Goal: Task Accomplishment & Management: Manage account settings

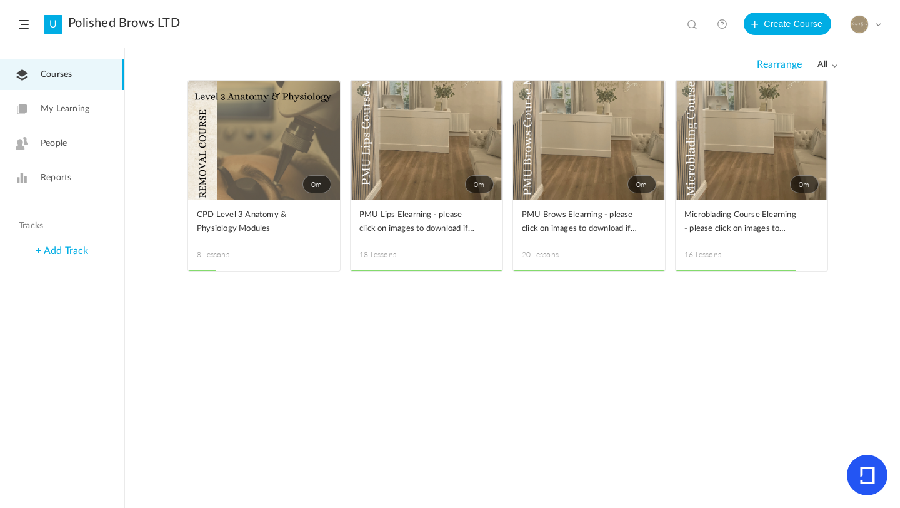
click at [65, 174] on span "Reports" at bounding box center [56, 177] width 31 height 13
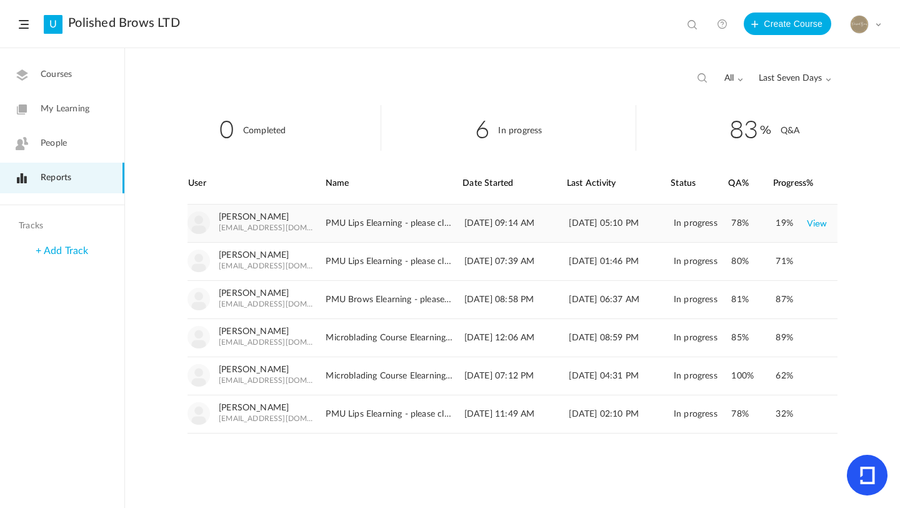
click at [824, 224] on link "View" at bounding box center [817, 223] width 21 height 23
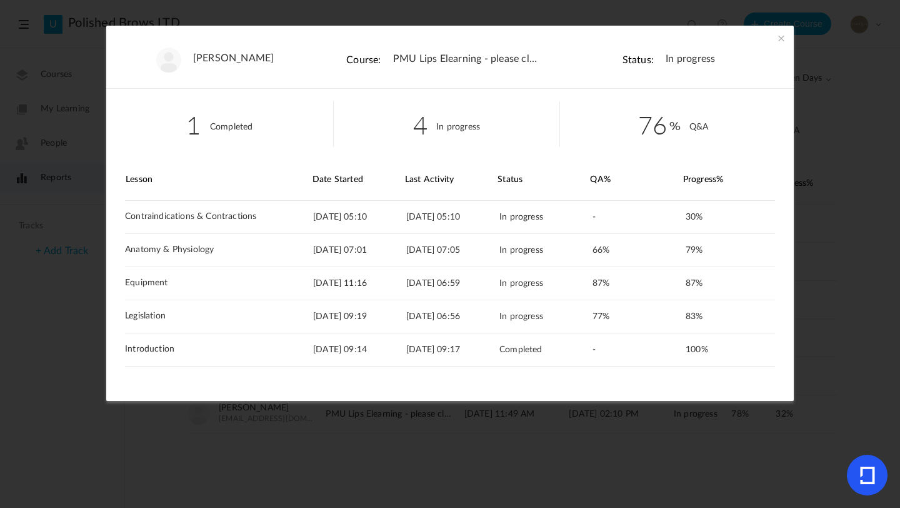
click at [779, 42] on span at bounding box center [781, 38] width 13 height 13
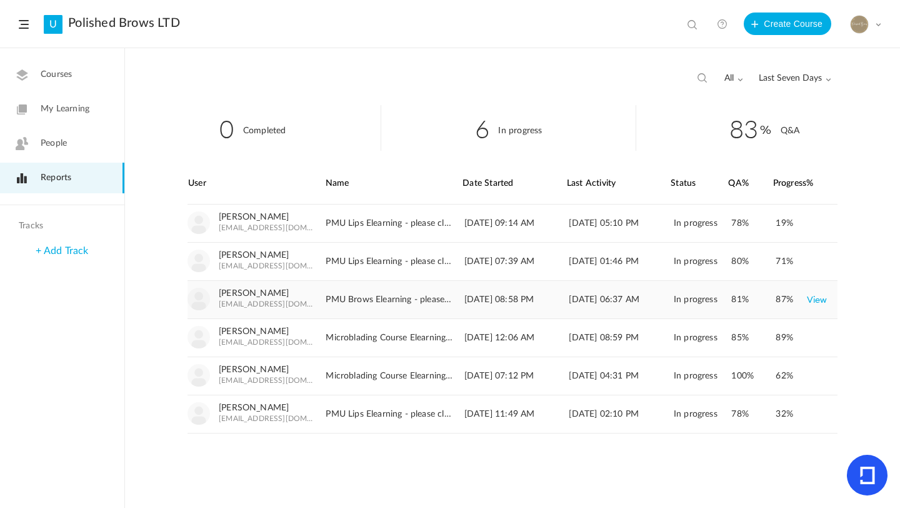
click at [813, 300] on link "View" at bounding box center [817, 299] width 21 height 23
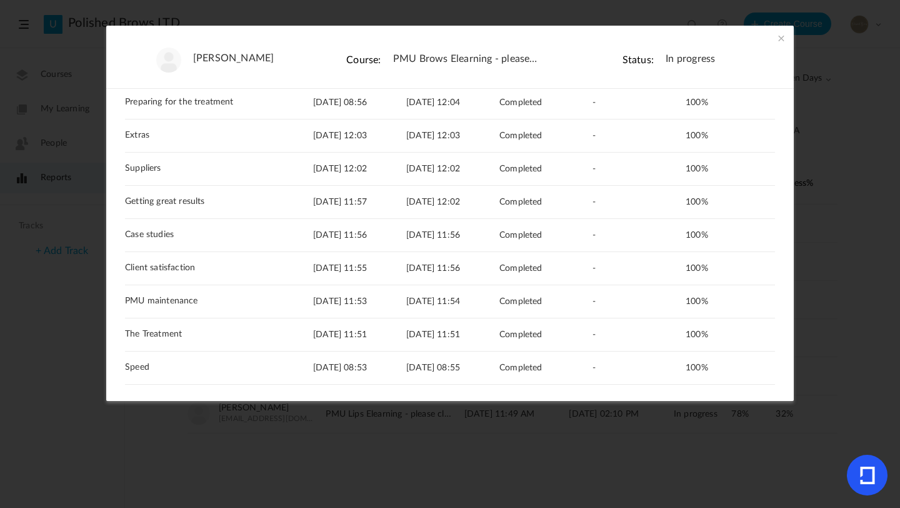
scroll to position [201, 0]
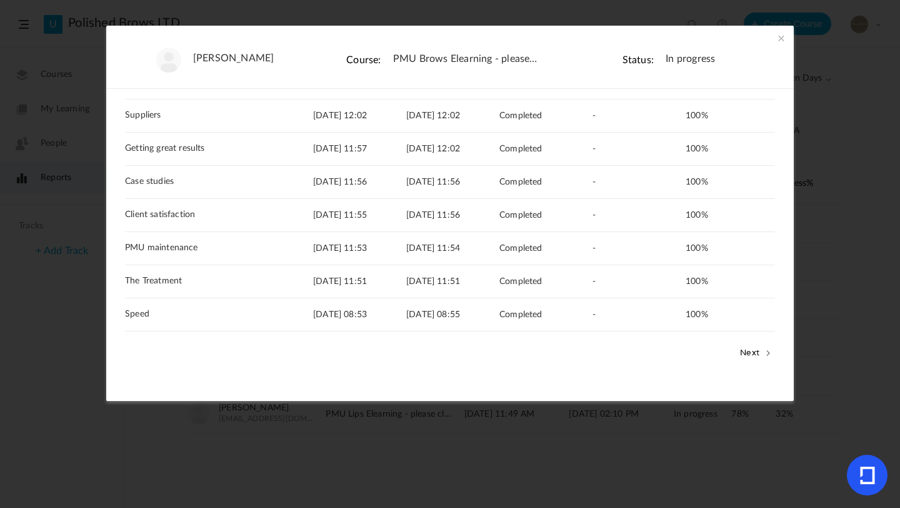
click at [748, 346] on button "Next" at bounding box center [756, 352] width 38 height 16
click at [753, 347] on button "Next" at bounding box center [756, 352] width 38 height 16
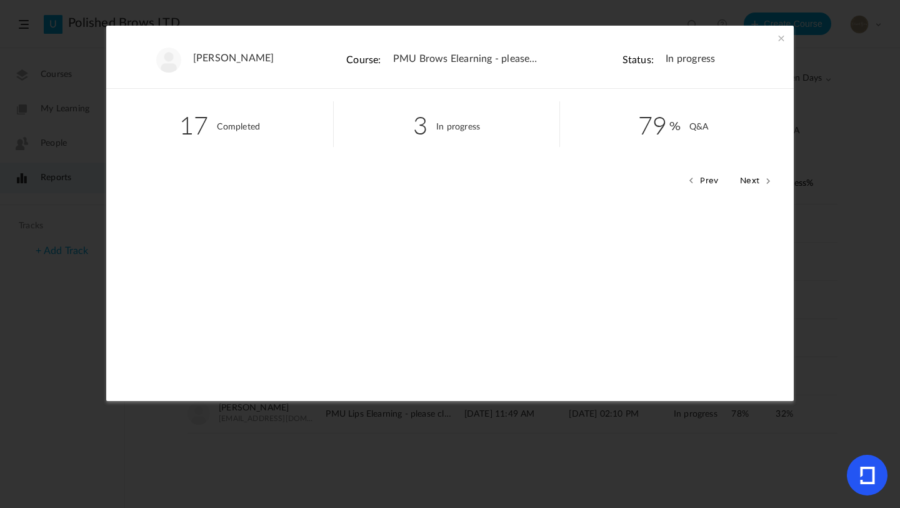
click at [710, 179] on button "Prev" at bounding box center [702, 180] width 37 height 16
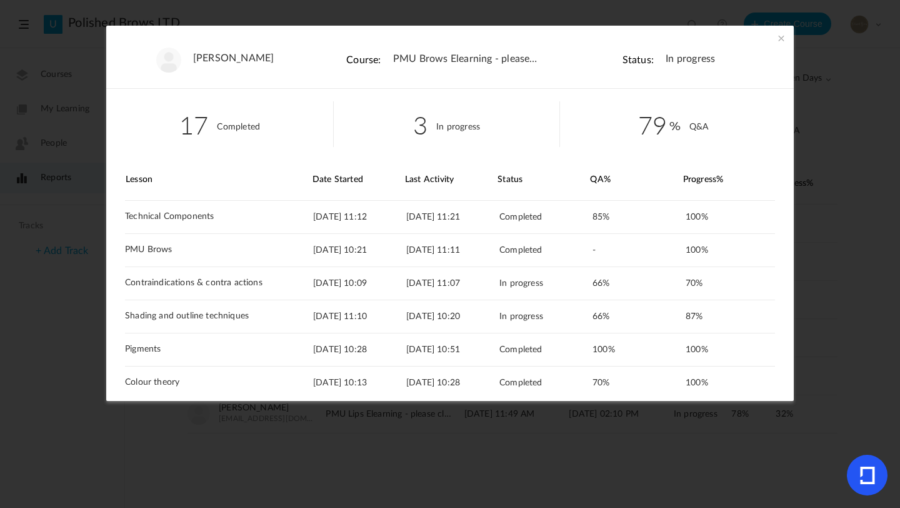
click at [710, 180] on div "Progress%" at bounding box center [729, 179] width 92 height 41
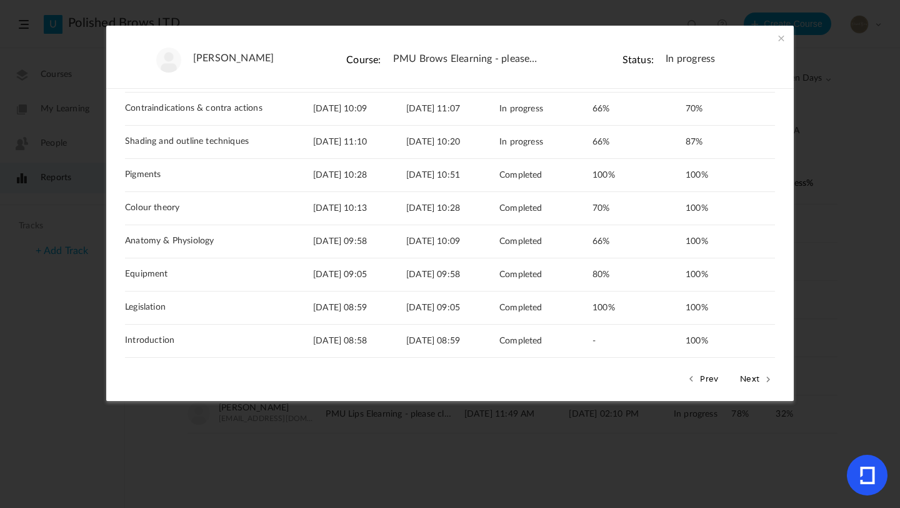
scroll to position [201, 0]
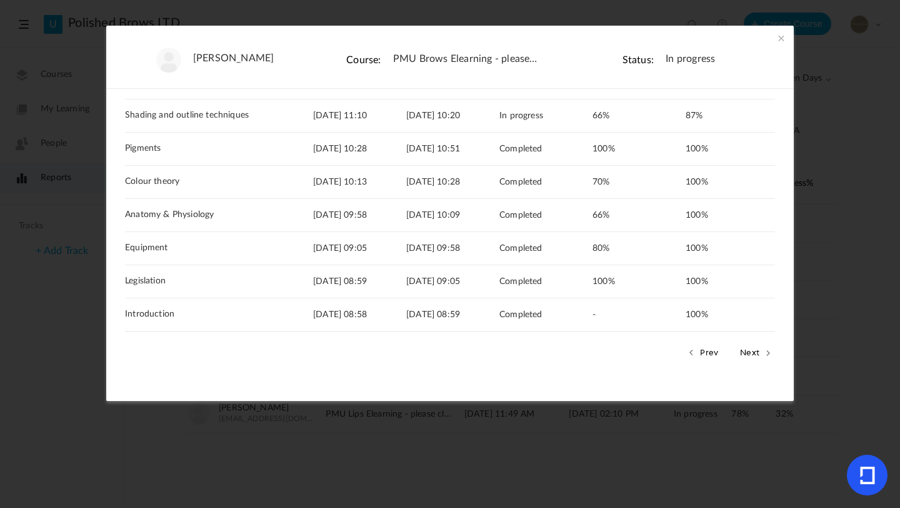
click at [709, 351] on button "Prev" at bounding box center [702, 352] width 37 height 16
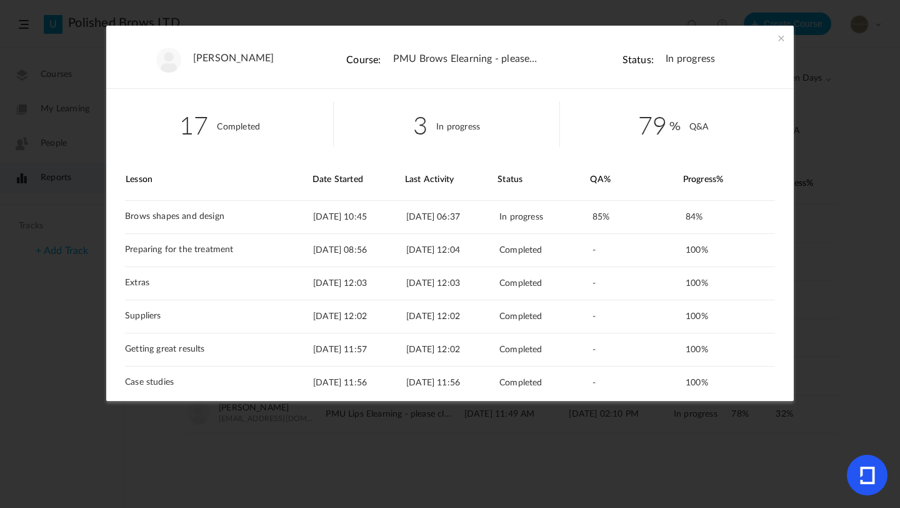
click at [779, 37] on span at bounding box center [781, 38] width 13 height 13
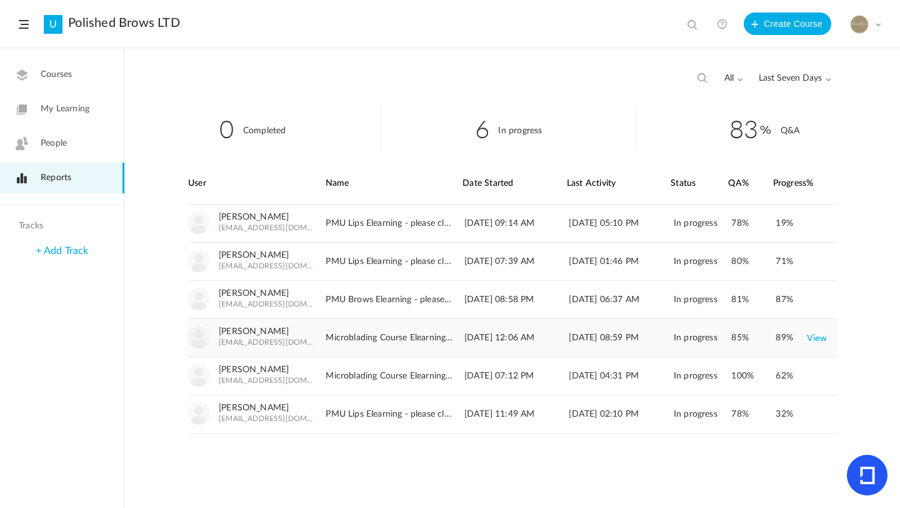
click at [823, 339] on link "View" at bounding box center [817, 337] width 21 height 23
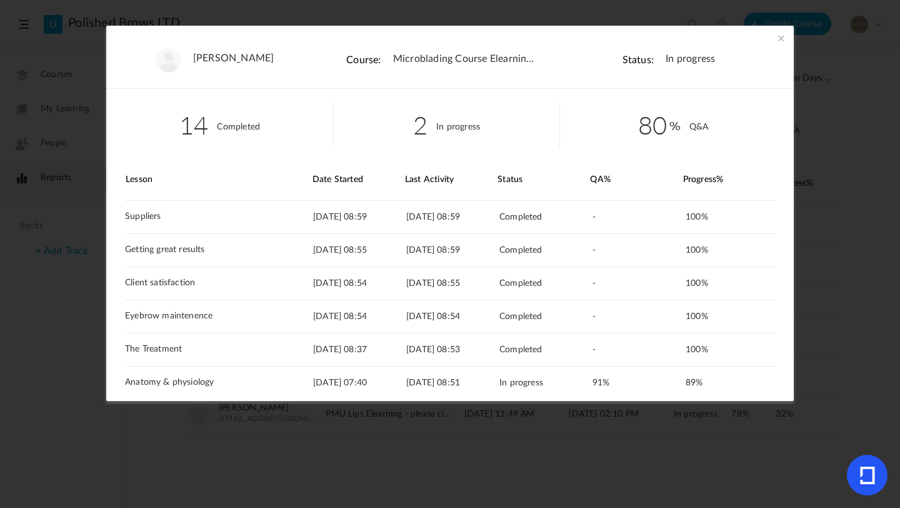
scroll to position [201, 0]
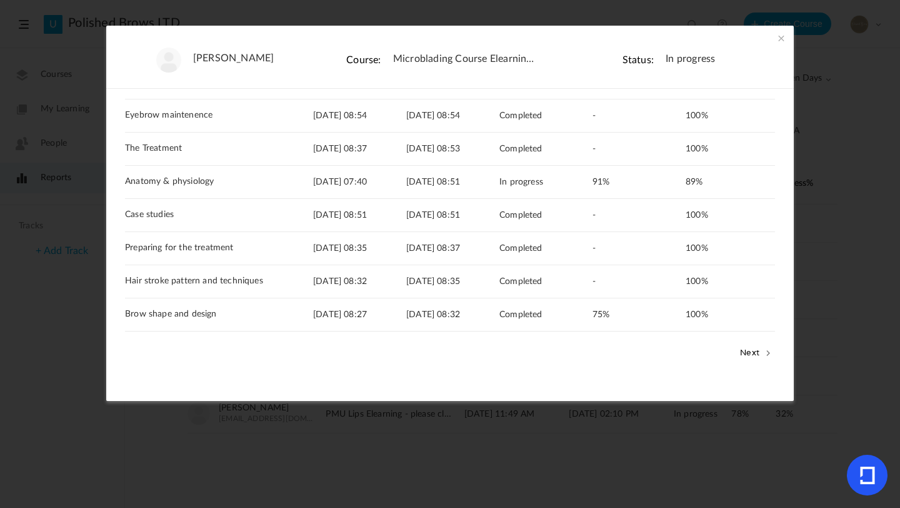
click at [764, 356] on button "Next" at bounding box center [756, 352] width 38 height 16
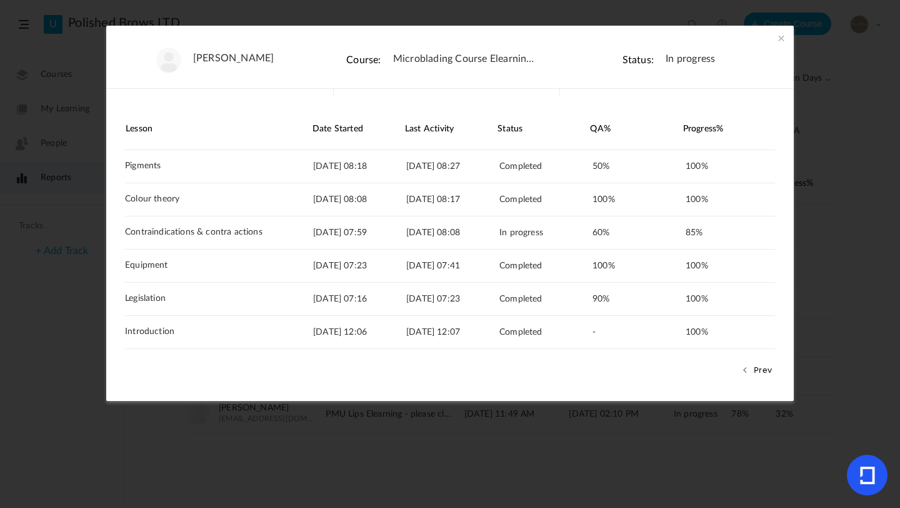
scroll to position [54, 0]
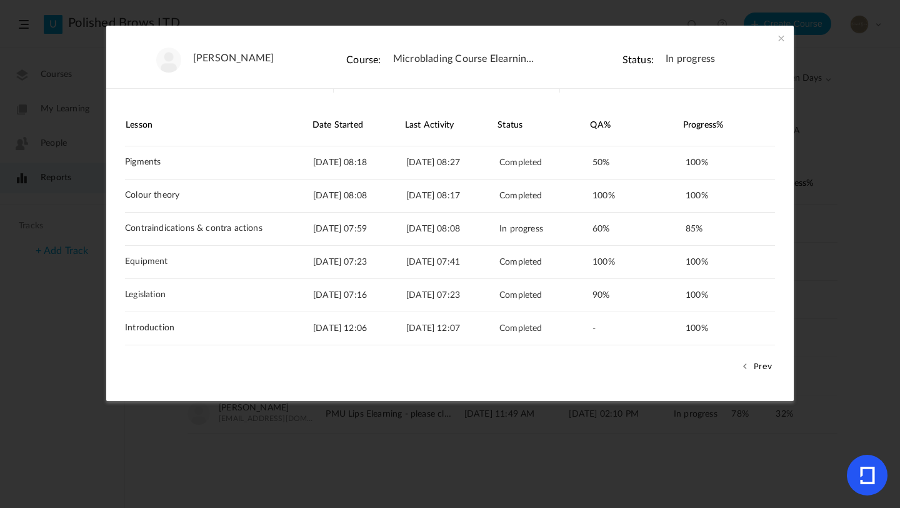
click at [781, 36] on span at bounding box center [781, 38] width 13 height 13
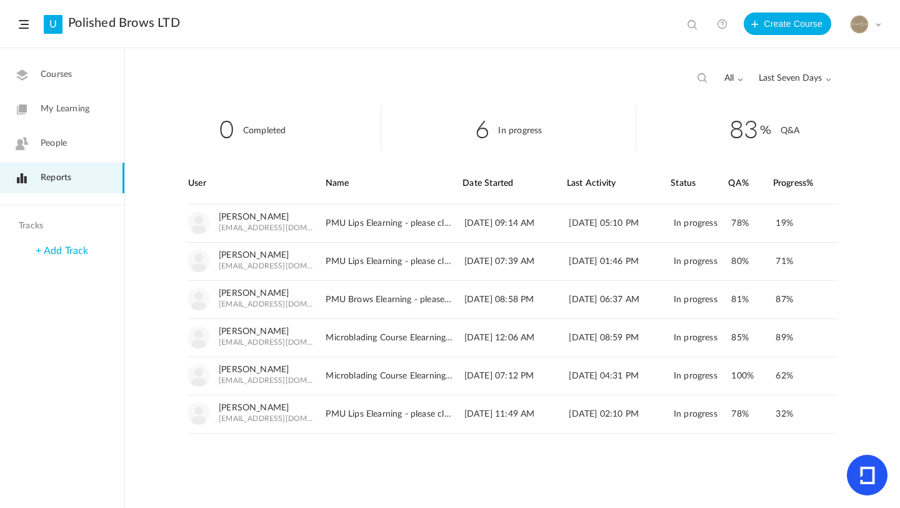
click at [856, 29] on img at bounding box center [860, 25] width 18 height 18
click at [806, 150] on link "Logout" at bounding box center [822, 147] width 118 height 23
